Goal: Task Accomplishment & Management: Manage account settings

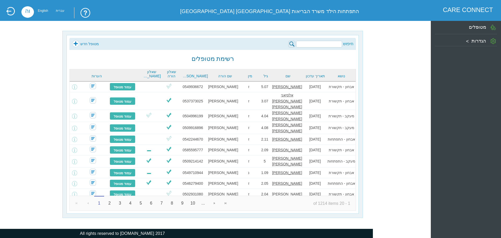
click at [307, 47] on input "search" at bounding box center [319, 44] width 46 height 7
click at [77, 43] on link "מטופל חדש" at bounding box center [85, 44] width 27 height 8
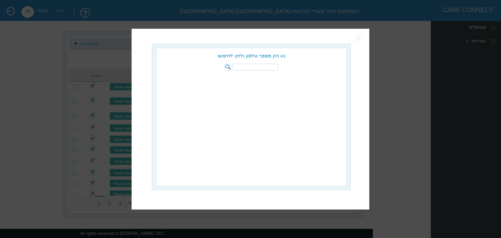
click at [260, 63] on div "נא הזן מספר טלפון ולחץ לחיפוש:" at bounding box center [251, 59] width 190 height 23
drag, startPoint x: 266, startPoint y: 66, endPoint x: 278, endPoint y: 71, distance: 13.4
click at [266, 66] on input "search" at bounding box center [255, 67] width 46 height 7
type input "0537373025"
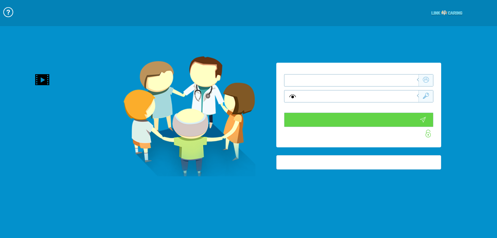
type input "התחבר עכשיו"
type input "עדיין לא? צור חשבון!"
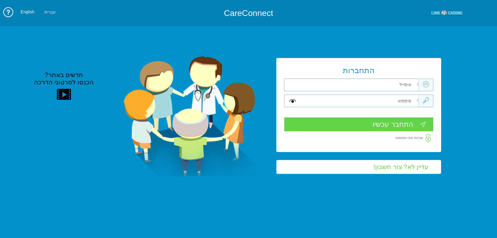
click at [383, 84] on div "התחברות שדה חובה שדה חובה שדה חובה" at bounding box center [358, 105] width 165 height 94
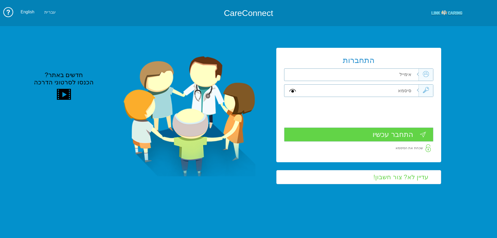
click at [386, 73] on input "text" at bounding box center [360, 75] width 118 height 12
type input "ה"
type input "vered.hinoch@pbsh.health.gov.il"
click at [389, 93] on input "text" at bounding box center [360, 90] width 118 height 12
type input "ה"
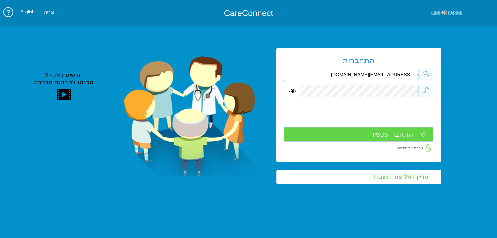
click at [396, 133] on input "התחבר עכשיו" at bounding box center [358, 134] width 149 height 14
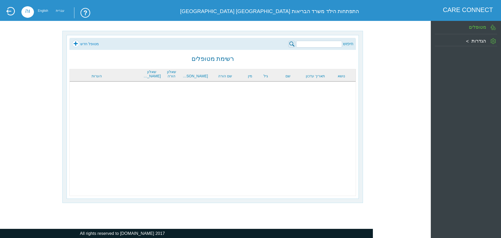
click at [75, 44] on link "מטופל חדש" at bounding box center [85, 44] width 27 height 8
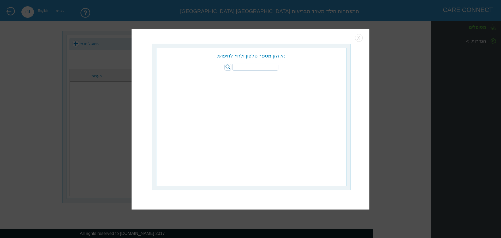
click at [270, 66] on input "search" at bounding box center [255, 67] width 46 height 7
type input "0537373025"
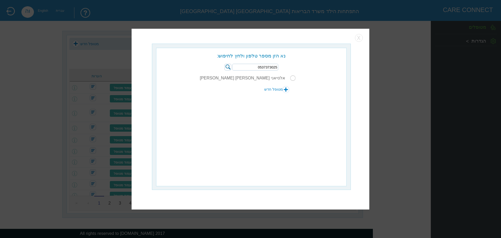
click at [291, 78] on input "radio" at bounding box center [292, 77] width 5 height 5
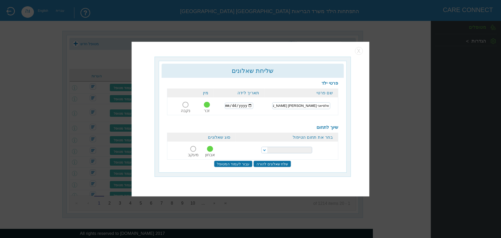
drag, startPoint x: 230, startPoint y: 106, endPoint x: 279, endPoint y: 135, distance: 57.6
click at [232, 106] on input "date" at bounding box center [239, 105] width 28 height 6
type input "2022-01-24"
click at [270, 148] on select "הפרעות קשב וריכוז התפתחות הילד התפתחות ותקשורת" at bounding box center [286, 150] width 51 height 7
select select "20"
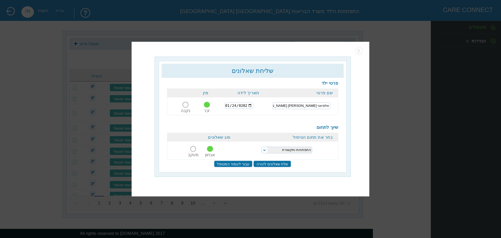
click at [261, 147] on select "הפרעות קשב וריכוז התפתחות הילד התפתחות ותקשורת" at bounding box center [286, 150] width 51 height 7
click at [266, 161] on input "שלח שאלונים להורה" at bounding box center [272, 163] width 38 height 7
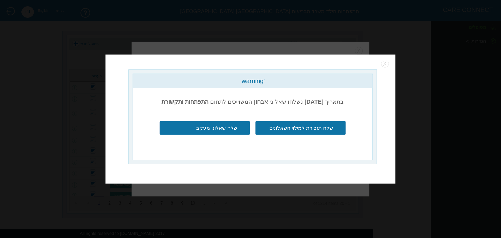
click at [277, 129] on input "שלח תזכורת למילוי השאלונים" at bounding box center [300, 127] width 90 height 14
click at [385, 68] on div "'warning' בתאריך 31/08/2025 נשלחו שאלוני אבחון המשוייכים לתחום התפתחות ותקשורת …" at bounding box center [250, 118] width 290 height 129
click at [385, 65] on button "button" at bounding box center [385, 64] width 8 height 8
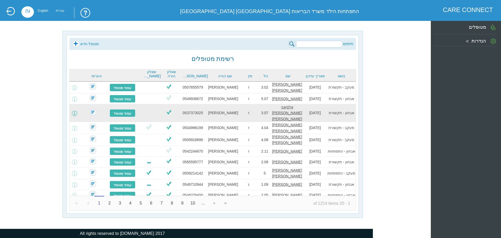
click at [77, 111] on span at bounding box center [74, 113] width 5 height 5
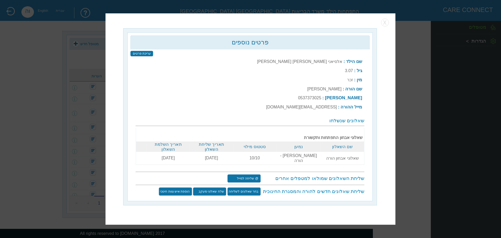
click at [237, 156] on td "10/10" at bounding box center [254, 158] width 43 height 13
click at [250, 174] on input "@ שליחה למייל" at bounding box center [243, 178] width 33 height 8
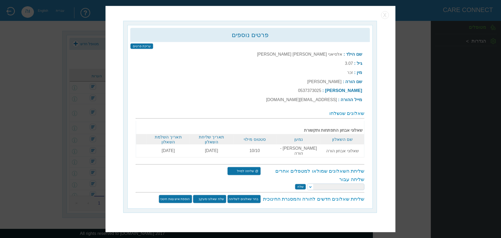
click at [311, 183] on select at bounding box center [335, 186] width 57 height 7
click at [310, 183] on select at bounding box center [335, 186] width 57 height 7
click at [318, 183] on select at bounding box center [335, 186] width 57 height 7
click at [311, 184] on select at bounding box center [335, 186] width 57 height 7
click at [309, 183] on select at bounding box center [335, 186] width 57 height 7
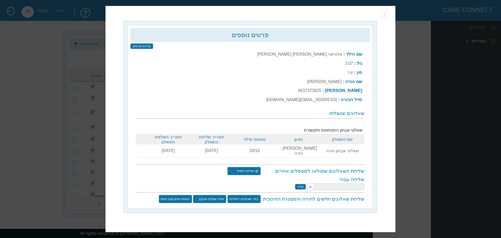
click at [322, 183] on select at bounding box center [335, 186] width 57 height 7
click at [343, 183] on select at bounding box center [335, 186] width 57 height 7
click at [307, 183] on select "הילה קרסנופולסקי יעל מאייר יאיר צדקה ורד מזרחי קרן מאייר לפידות טלי זק סמדר מוז…" at bounding box center [335, 186] width 57 height 7
click at [301, 184] on input "שלח" at bounding box center [300, 187] width 11 height 6
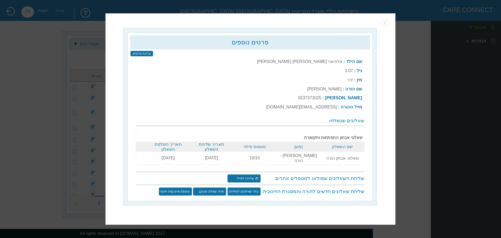
click at [239, 174] on input "@ שליחה למייל" at bounding box center [243, 178] width 33 height 8
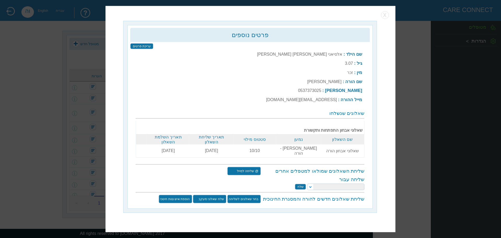
click at [297, 184] on input "שלח" at bounding box center [300, 187] width 11 height 6
click at [302, 184] on input "שלח" at bounding box center [300, 187] width 11 height 6
click at [300, 184] on input "שלח" at bounding box center [300, 187] width 11 height 6
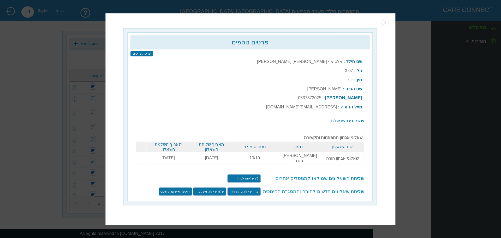
click at [249, 174] on input "@ שליחה למייל" at bounding box center [243, 178] width 33 height 8
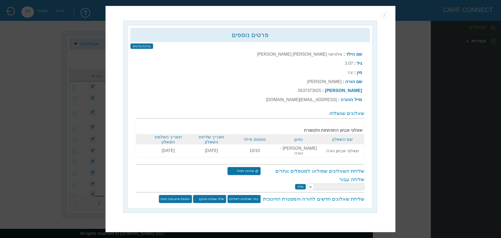
click at [311, 183] on select "הילה קרסנופולסקי יעל מאייר יאיר צדקה ורד מזרחי קרן מאייר לפידות טלי זק סמדר מוז…" at bounding box center [335, 186] width 57 height 7
click at [307, 183] on select "הילה קרסנופולסקי יעל מאייר יאיר צדקה ורד מזרחי קרן מאייר לפידות טלי זק סמדר מוז…" at bounding box center [335, 186] width 57 height 7
click at [301, 185] on input "שלח" at bounding box center [300, 187] width 11 height 6
click at [301, 184] on input "שלח" at bounding box center [300, 187] width 11 height 6
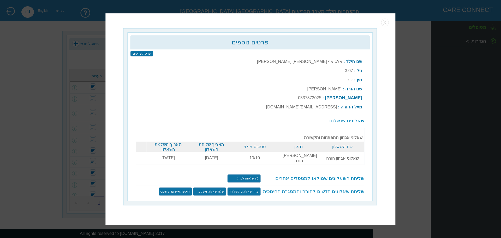
click at [251, 175] on input "@ שליחה למייל" at bounding box center [243, 178] width 33 height 8
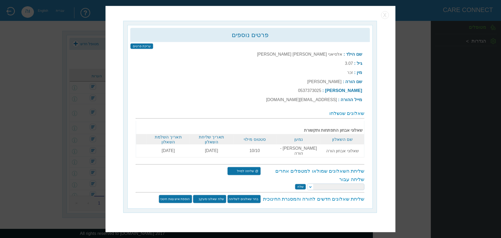
click at [310, 184] on select "הילה קרסנופולסקי יעל מאייר יאיר צדקה ורד מזרחי קרן מאייר לפידות טלי זק סמדר מוז…" at bounding box center [335, 186] width 57 height 7
click at [307, 183] on select "הילה קרסנופולסקי יעל מאייר יאיר צדקה ורד מזרחי קרן מאייר לפידות טלי זק סמדר מוז…" at bounding box center [335, 186] width 57 height 7
click at [301, 184] on input "שלח" at bounding box center [300, 187] width 11 height 6
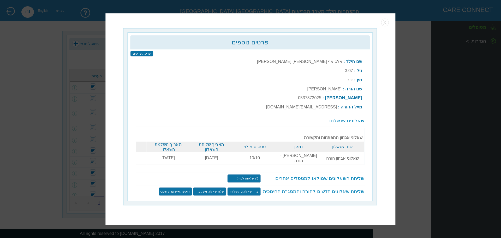
click at [245, 174] on input "@ שליחה למייל" at bounding box center [243, 178] width 33 height 8
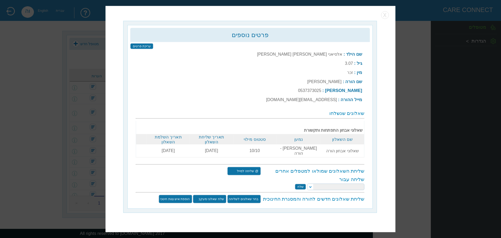
click at [301, 184] on input "שלח" at bounding box center [300, 187] width 11 height 6
click at [247, 166] on input "@ שליחה למייל" at bounding box center [243, 170] width 33 height 8
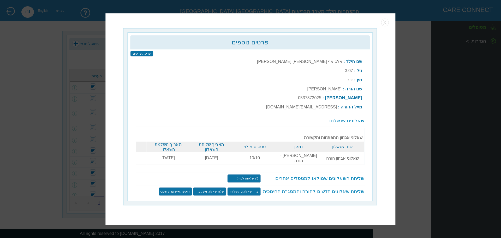
click at [240, 174] on input "@ שליחה למייל" at bounding box center [243, 178] width 33 height 8
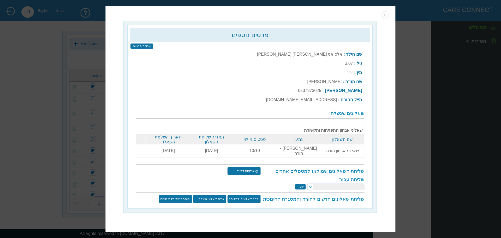
click at [300, 184] on input "שלח" at bounding box center [300, 187] width 11 height 6
click at [303, 184] on input "שלח" at bounding box center [300, 187] width 11 height 6
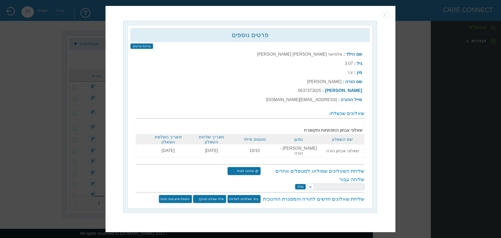
click at [299, 179] on div "שליחה עבור הילה קרסנופולסקי יעל מאייר יאיר צדקה ורד מזרחי קרן מאייר לפידות טלי …" at bounding box center [250, 183] width 228 height 14
click at [302, 184] on input "שלח" at bounding box center [300, 187] width 11 height 6
click at [301, 184] on input "שלח" at bounding box center [300, 187] width 11 height 6
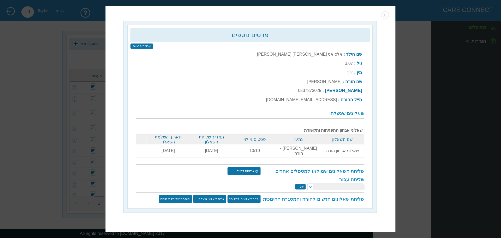
click at [301, 184] on input "שלח" at bounding box center [300, 187] width 11 height 6
click at [298, 184] on input "שלח" at bounding box center [300, 187] width 11 height 6
click at [299, 184] on input "שלח" at bounding box center [300, 187] width 11 height 6
click at [310, 183] on select "הילה קרסנופולסקי יעל מאייר יאיר צדקה ורד מזרחי קרן מאייר לפידות טלי זק סמדר מוז…" at bounding box center [335, 186] width 57 height 7
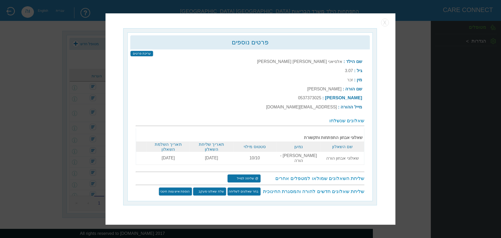
click at [200, 17] on div "פרטים נוספים עריכת פרטים שם הילד : אלסיאני סיני איסקוב לביא יוסף גיל : 3.07 מין…" at bounding box center [250, 118] width 290 height 211
click at [249, 175] on input "@ שליחה למייל" at bounding box center [243, 178] width 33 height 8
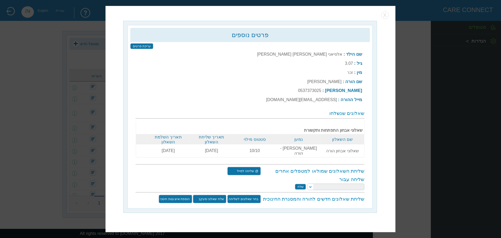
click at [312, 183] on select "הילה קרסנופולסקי יעל מאייר יאיר צדקה ורד מזרחי קרן מאייר לפידות טלי זק סמדר מוז…" at bounding box center [335, 186] width 57 height 7
click at [307, 183] on select "הילה קרסנופולסקי יעל מאייר יאיר צדקה ורד מזרחי קרן מאייר לפידות טלי זק סמדר מוז…" at bounding box center [335, 186] width 57 height 7
click at [300, 185] on input "שלח" at bounding box center [300, 187] width 11 height 6
click at [300, 184] on input "שלח" at bounding box center [300, 187] width 11 height 6
click at [301, 184] on input "שלח" at bounding box center [300, 187] width 11 height 6
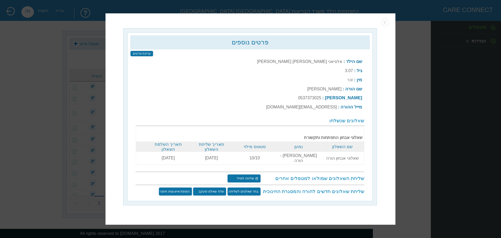
click at [245, 169] on div "שם הילד : אלסיאני סיני איסקוב לביא יוסף גיל : 3.07 מין : זכר שם הורה : אלנדה אל…" at bounding box center [249, 126] width 239 height 144
click at [245, 174] on input "@ שליחה למייל" at bounding box center [243, 178] width 33 height 8
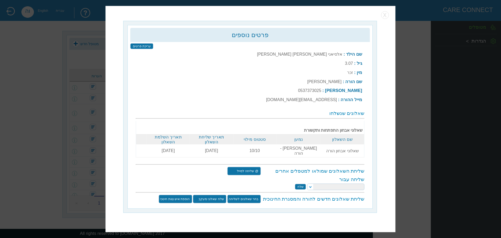
click at [310, 184] on select "הילה קרסנופולסקי יעל מאייר יאיר צדקה ורד מזרחי קרן מאייר לפידות טלי זק סמדר מוז…" at bounding box center [335, 186] width 57 height 7
select select "vered.hinoch@pbsh.health.gov.il"
click at [307, 183] on select "הילה קרסנופולסקי יעל מאייר יאיר צדקה ורד מזרחי קרן מאייר לפידות טלי זק סמדר מוז…" at bounding box center [335, 186] width 57 height 7
click at [302, 184] on input "שלח" at bounding box center [300, 187] width 11 height 6
click at [297, 184] on input "שלח" at bounding box center [300, 187] width 11 height 6
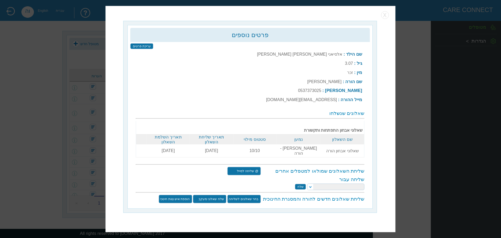
click at [297, 184] on input "שלח" at bounding box center [300, 187] width 11 height 6
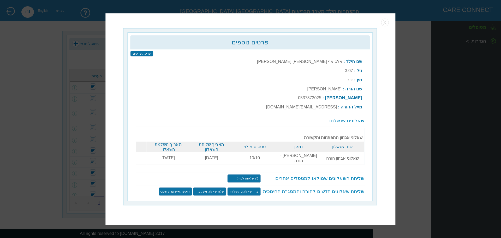
click at [253, 175] on input "@ שליחה למייל" at bounding box center [243, 178] width 33 height 8
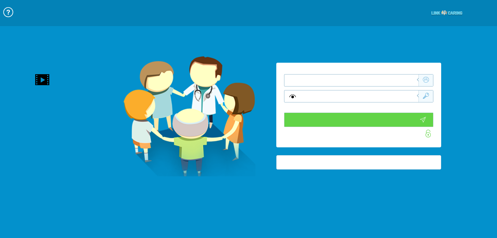
type input "התחבר עכשיו"
type input "עדיין לא? צור חשבון!"
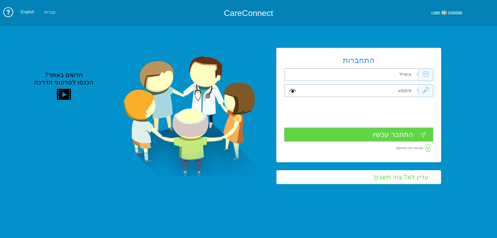
click at [383, 73] on input "text" at bounding box center [360, 75] width 118 height 12
type input "ה"
type input "Vered.hinoch@pbsh.health.gov.il"
click at [401, 87] on input "text" at bounding box center [360, 90] width 118 height 12
type input "ה"
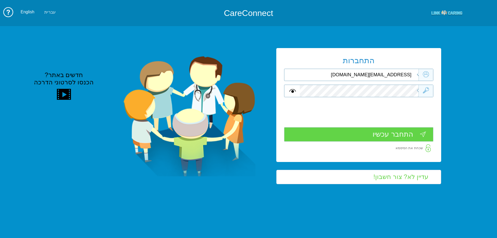
click at [410, 135] on input "התחבר עכשיו" at bounding box center [358, 134] width 149 height 14
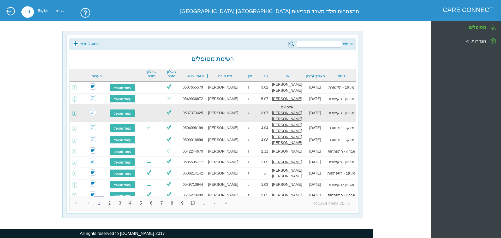
click at [77, 111] on span at bounding box center [74, 113] width 5 height 5
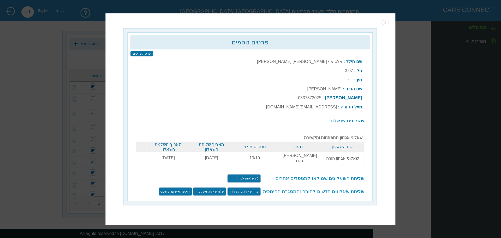
click at [257, 174] on input "@ שליחה למייל" at bounding box center [243, 178] width 33 height 8
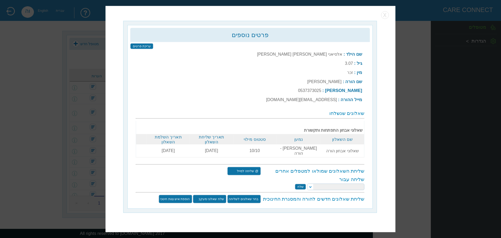
click at [309, 183] on select at bounding box center [335, 186] width 57 height 7
click at [311, 184] on select at bounding box center [335, 186] width 57 height 7
click at [314, 183] on select at bounding box center [335, 186] width 57 height 7
click at [311, 183] on select at bounding box center [335, 186] width 57 height 7
click at [318, 183] on select at bounding box center [335, 186] width 57 height 7
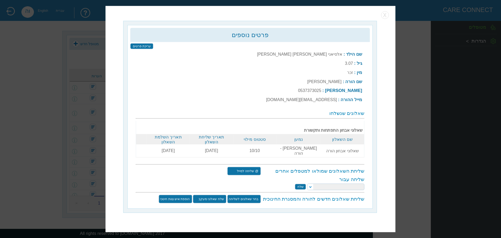
click at [257, 168] on input "@ שליחה למייל" at bounding box center [243, 170] width 33 height 8
click at [311, 183] on select at bounding box center [335, 186] width 57 height 7
click at [321, 183] on select at bounding box center [335, 186] width 57 height 7
click at [311, 183] on select "הילה קרסנופולסקי יעל מאייר יאיר צדקה ורד מזרחי קרן מאייר לפידות טלי זק סמדר מוז…" at bounding box center [335, 186] width 57 height 7
select select "[PERSON_NAME][EMAIL_ADDRESS][DOMAIN_NAME]"
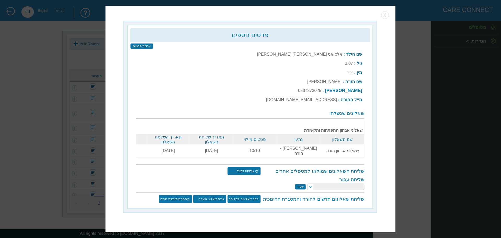
click at [307, 183] on select "הילה קרסנופולסקי יעל מאייר יאיר צדקה ורד מזרחי קרן מאייר לפידות טלי זק סמדר מוז…" at bounding box center [335, 186] width 57 height 7
click at [301, 184] on input "שלח" at bounding box center [300, 187] width 11 height 6
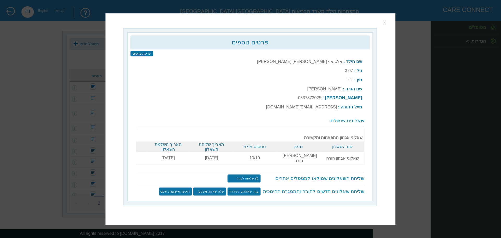
click at [385, 26] on button "button" at bounding box center [385, 23] width 8 height 8
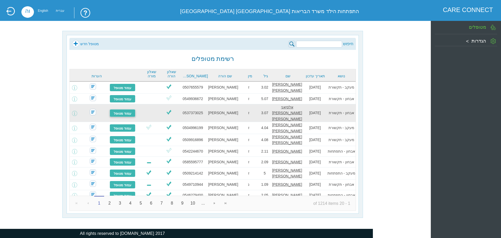
click at [120, 109] on link "עמוד מטופל" at bounding box center [123, 113] width 26 height 8
click at [123, 109] on link "עמוד מטופל" at bounding box center [123, 113] width 26 height 8
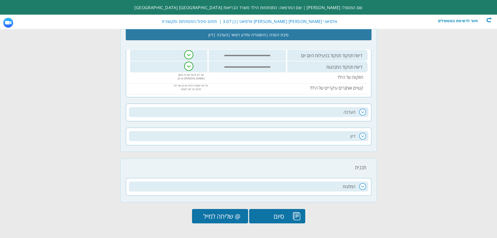
scroll to position [0, -69]
click at [224, 216] on input "@ שליחה למייל" at bounding box center [220, 216] width 56 height 14
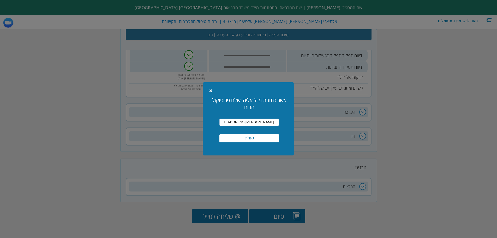
click at [247, 140] on input "שלח" at bounding box center [249, 138] width 60 height 8
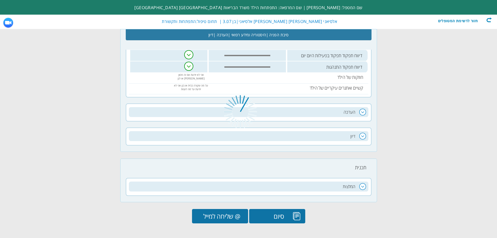
scroll to position [0, 0]
click at [268, 217] on div at bounding box center [248, 119] width 497 height 238
click at [277, 211] on div at bounding box center [248, 119] width 497 height 238
click at [235, 212] on div at bounding box center [248, 119] width 497 height 238
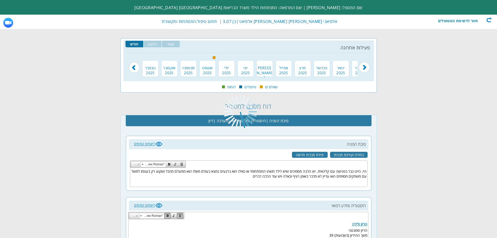
click at [491, 20] on div at bounding box center [248, 119] width 497 height 238
click at [484, 22] on div at bounding box center [248, 119] width 497 height 238
click at [494, 19] on div at bounding box center [248, 119] width 497 height 238
click at [282, 28] on div at bounding box center [248, 119] width 497 height 238
click at [219, 26] on div at bounding box center [248, 119] width 497 height 238
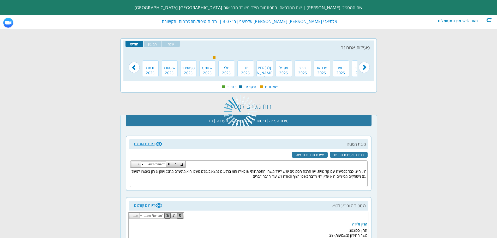
click at [227, 12] on div at bounding box center [248, 119] width 497 height 238
click at [369, 92] on div at bounding box center [248, 119] width 497 height 238
click at [489, 18] on div at bounding box center [248, 119] width 497 height 238
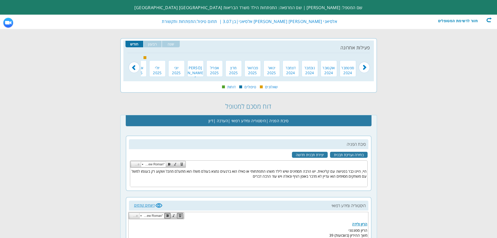
scroll to position [0, -69]
click at [490, 20] on div "חזור לרשימת המטופלים" at bounding box center [462, 19] width 60 height 5
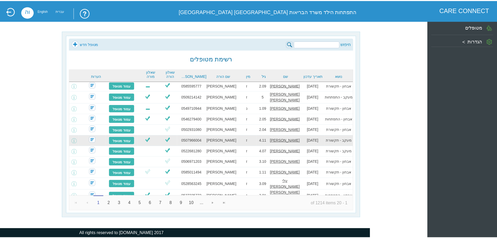
scroll to position [50, 0]
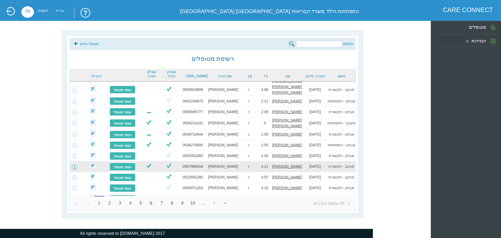
click at [77, 164] on span at bounding box center [74, 166] width 5 height 5
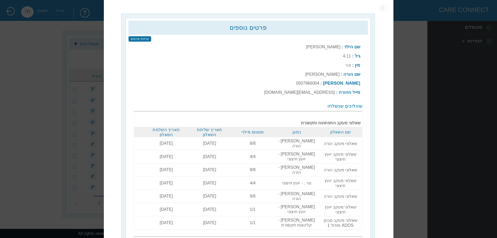
scroll to position [2, 0]
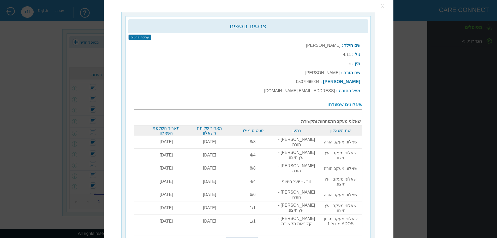
click at [386, 7] on button "button" at bounding box center [383, 6] width 8 height 8
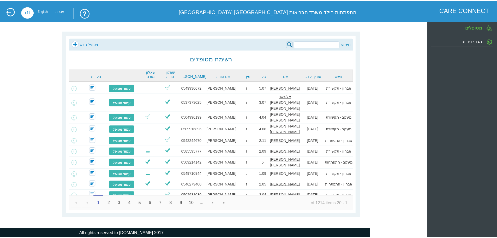
scroll to position [0, 0]
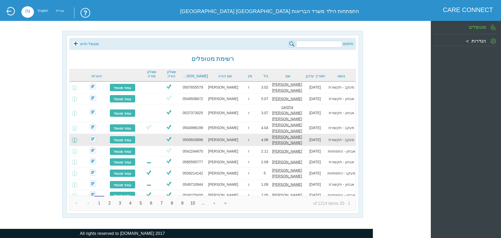
click at [77, 137] on span at bounding box center [74, 139] width 5 height 5
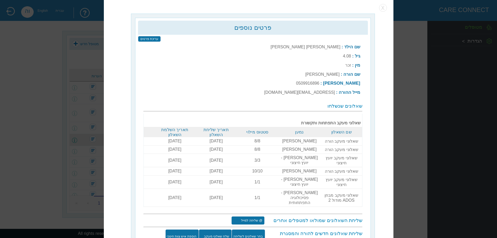
scroll to position [2, 0]
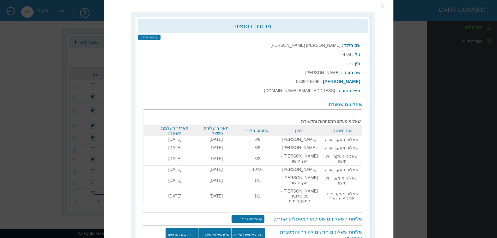
click at [382, 8] on button "button" at bounding box center [383, 6] width 8 height 8
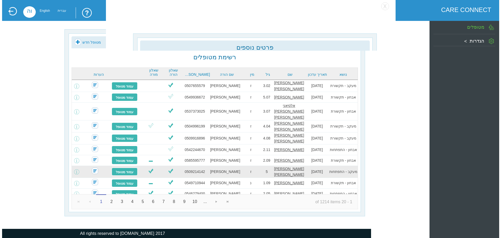
scroll to position [0, 0]
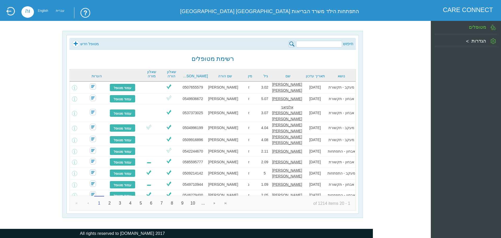
click at [324, 43] on input "search" at bounding box center [319, 44] width 46 height 7
click at [412, 58] on div "חיפוש מטופל חדש רשימת מטופלים נושא תאריך עדכון שם [PERSON_NAME] שם הורה [PERSON…" at bounding box center [212, 124] width 405 height 187
